Goal: Information Seeking & Learning: Learn about a topic

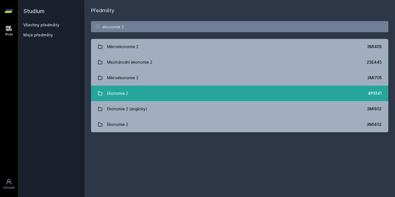
type input "ekonomie 2"
click at [160, 98] on link "Ekonomie 2 4PS141" at bounding box center [239, 93] width 297 height 16
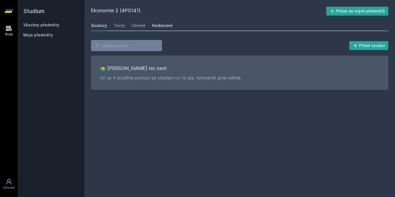
click at [153, 21] on link "Hodnocení" at bounding box center [162, 25] width 21 height 11
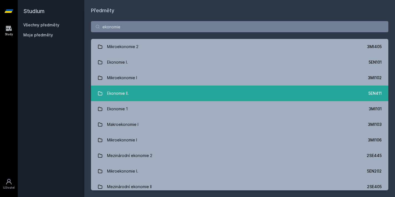
type input "ekonomie"
click at [138, 95] on link "Ekonomie II. 5EN411" at bounding box center [239, 93] width 297 height 16
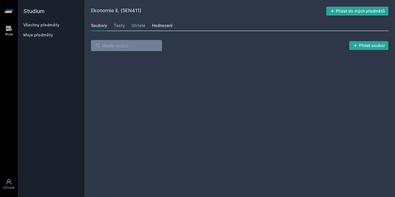
click at [155, 29] on link "Hodnocení" at bounding box center [162, 25] width 21 height 11
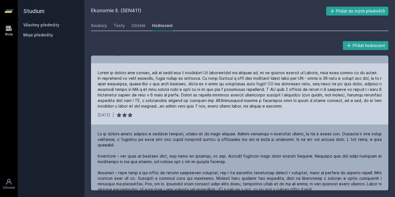
scroll to position [31, 0]
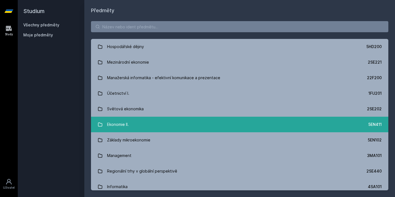
scroll to position [156, 0]
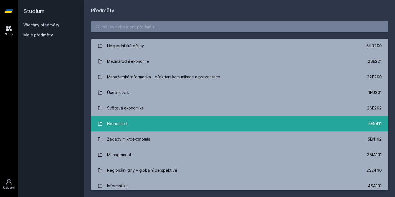
click at [129, 125] on link "Ekonomie II. 5EN411" at bounding box center [239, 124] width 297 height 16
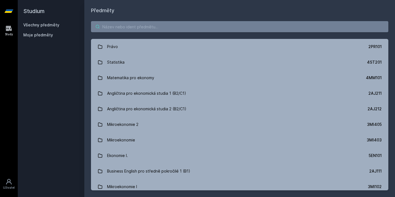
click at [143, 26] on input "search" at bounding box center [239, 26] width 297 height 11
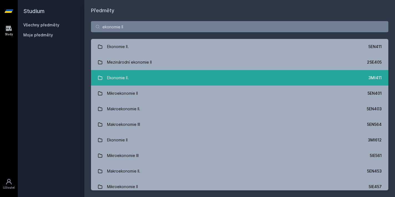
type input "ekonomie II"
click at [150, 78] on link "Ekonomie II. 3MI411" at bounding box center [239, 78] width 297 height 16
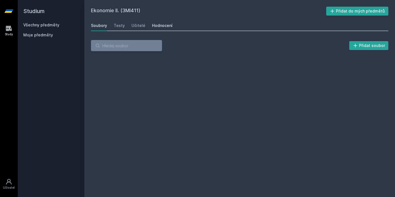
click at [152, 23] on div "Hodnocení" at bounding box center [162, 26] width 21 height 6
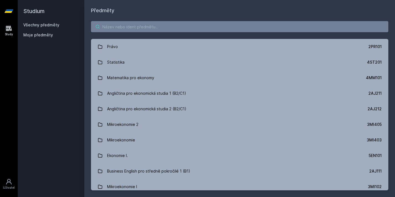
click at [282, 24] on input "search" at bounding box center [239, 26] width 297 height 11
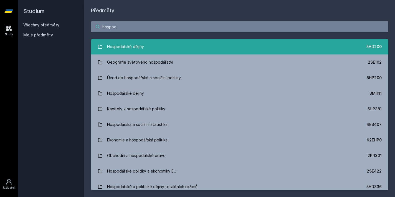
type input "hospod"
click at [252, 42] on link "Hospodářské dějiny 5HD200" at bounding box center [239, 47] width 297 height 16
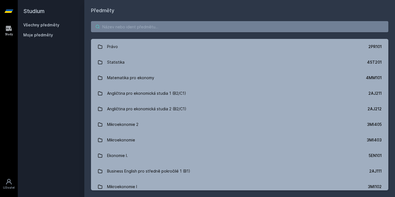
click at [144, 28] on input "search" at bounding box center [239, 26] width 297 height 11
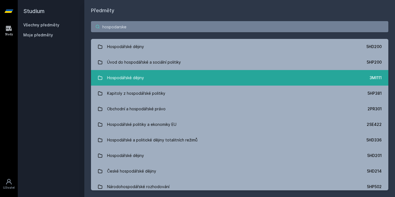
type input "hospodarske"
click at [141, 78] on div "Hospodářské dějiny" at bounding box center [125, 77] width 37 height 11
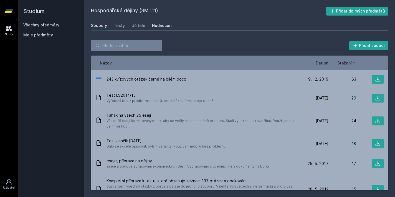
click at [157, 24] on div "Hodnocení" at bounding box center [162, 26] width 21 height 6
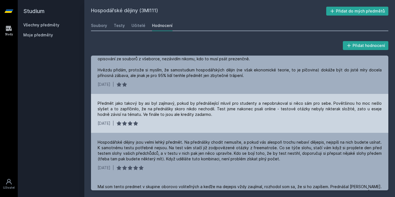
scroll to position [51, 0]
